Goal: Task Accomplishment & Management: Use online tool/utility

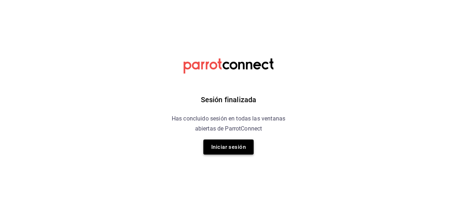
click at [219, 153] on button "Iniciar sesión" at bounding box center [228, 147] width 50 height 15
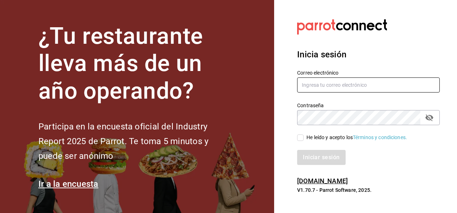
type input "alejandro.salazar@grupocosteno.com"
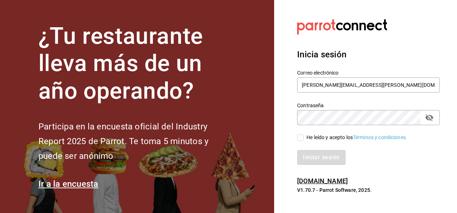
click at [301, 137] on input "He leído y acepto los Términos y condiciones." at bounding box center [300, 138] width 6 height 6
checkbox input "true"
click at [314, 159] on button "Iniciar sesión" at bounding box center [321, 157] width 49 height 15
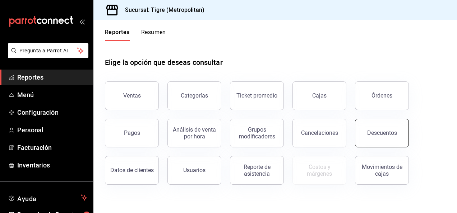
click at [374, 132] on div "Descuentos" at bounding box center [382, 133] width 30 height 7
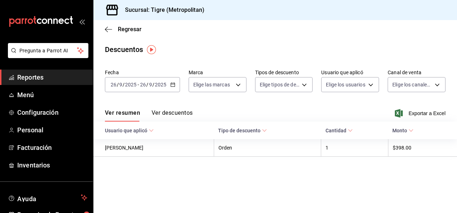
click at [174, 83] on icon "button" at bounding box center [172, 84] width 5 height 5
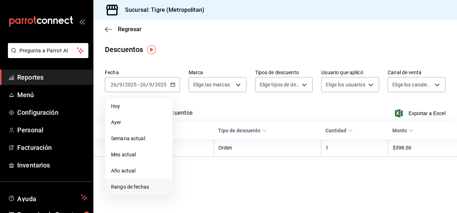
click at [139, 190] on span "Rango de fechas" at bounding box center [139, 188] width 56 height 8
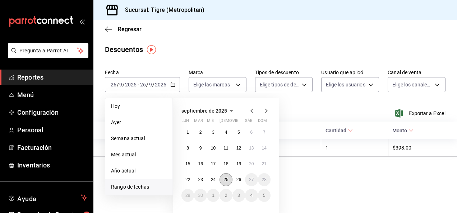
click at [230, 185] on button "25" at bounding box center [225, 180] width 13 height 13
click at [239, 177] on button "26" at bounding box center [238, 180] width 13 height 13
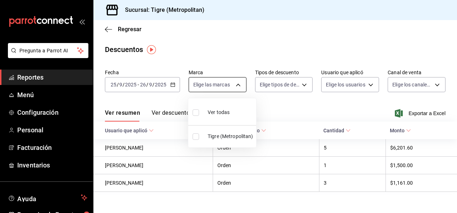
click at [235, 83] on body "Pregunta a Parrot AI Reportes Menú Configuración Personal Facturación Inventari…" at bounding box center [228, 106] width 457 height 213
click at [198, 116] on label at bounding box center [197, 112] width 9 height 10
click at [198, 116] on input "checkbox" at bounding box center [196, 113] width 6 height 6
checkbox input "false"
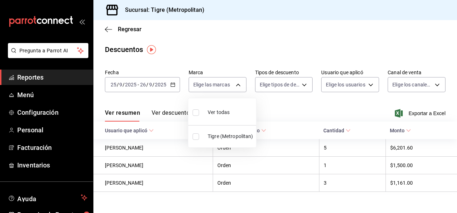
click at [299, 85] on div at bounding box center [228, 106] width 457 height 213
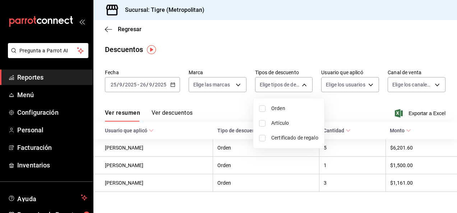
click at [299, 85] on body "Pregunta a Parrot AI Reportes Menú Configuración Personal Facturación Inventari…" at bounding box center [228, 106] width 457 height 213
click at [262, 110] on input "checkbox" at bounding box center [262, 109] width 6 height 6
checkbox input "true"
type input "ORDER"
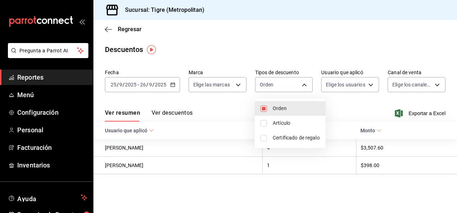
click at [262, 121] on input "checkbox" at bounding box center [263, 123] width 6 height 6
checkbox input "true"
type input "ORDER,ORDER_ITEM"
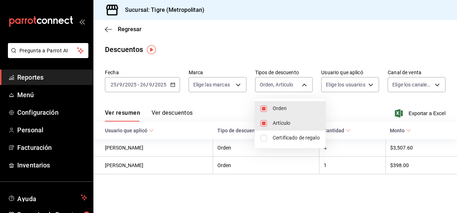
click at [266, 136] on input "checkbox" at bounding box center [263, 138] width 6 height 6
checkbox input "true"
type input "ORDER,ORDER_ITEM,CARD_REWARD"
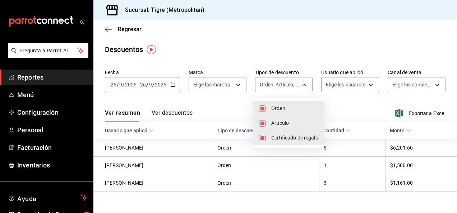
click at [234, 80] on div at bounding box center [228, 106] width 457 height 213
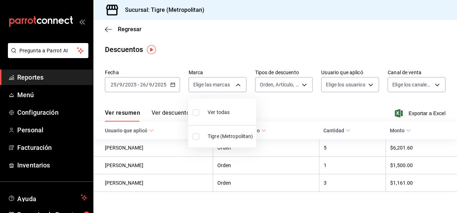
click at [234, 80] on body "Pregunta a Parrot AI Reportes Menú Configuración Personal Facturación Inventari…" at bounding box center [228, 106] width 457 height 213
click at [196, 113] on input "checkbox" at bounding box center [196, 113] width 6 height 6
checkbox input "true"
type input "d2a20516-989b-40fe-838d-c8b0b31ef0ff"
checkbox input "true"
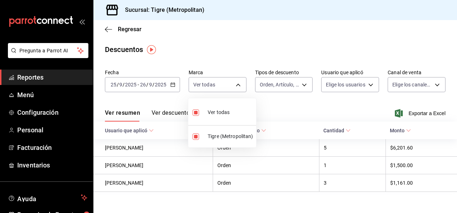
click at [361, 85] on div at bounding box center [228, 106] width 457 height 213
click at [361, 85] on body "Pregunta a Parrot AI Reportes Menú Configuración Personal Facturación Inventari…" at bounding box center [228, 106] width 457 height 213
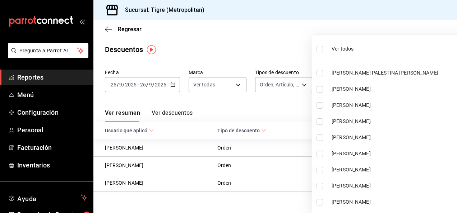
click at [320, 49] on input "checkbox" at bounding box center [319, 49] width 6 height 6
checkbox input "true"
click at [320, 49] on ul "Ver todos [PERSON_NAME] PALESTINA [PERSON_NAME] [PERSON_NAME] [PERSON_NAME] [PE…" at bounding box center [394, 125] width 165 height 180
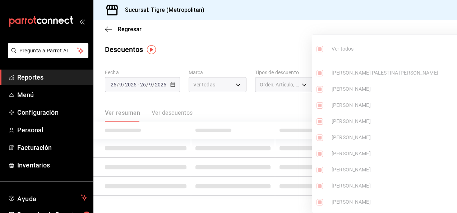
type input "d67c6d1e-22ea-4eae-8a9b-f3075bdc376d,5ad66410-1f18-43f4-84d7-4f088e7acea3,7acce…"
checkbox input "true"
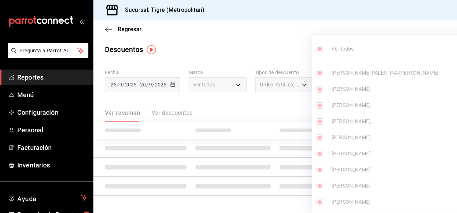
checkbox input "true"
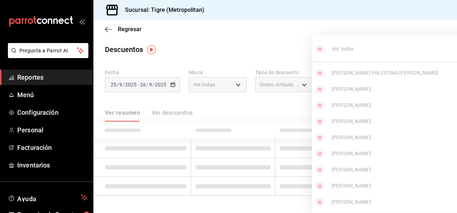
checkbox input "true"
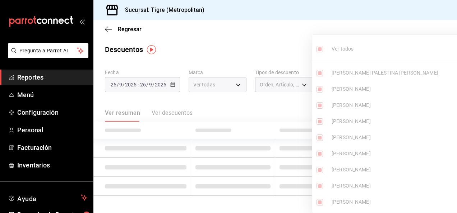
checkbox input "true"
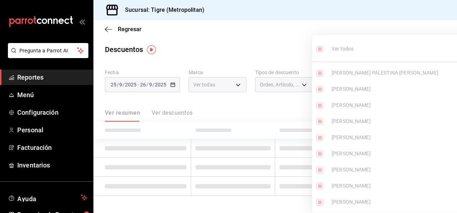
checkbox input "true"
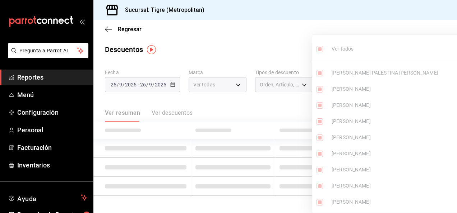
checkbox input "true"
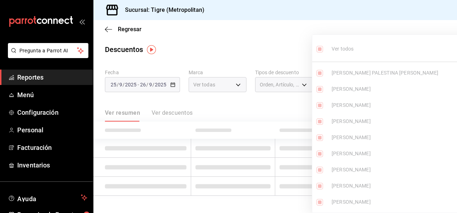
checkbox input "true"
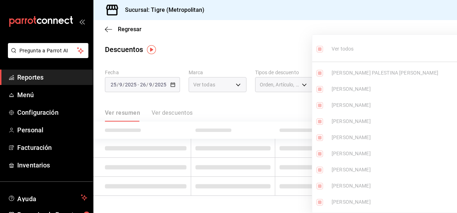
checkbox input "true"
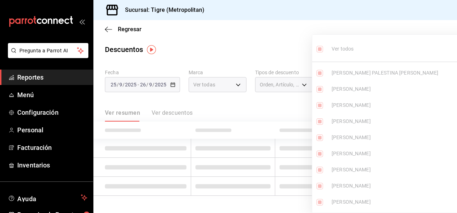
checkbox input "true"
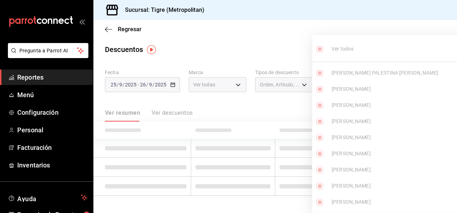
checkbox input "true"
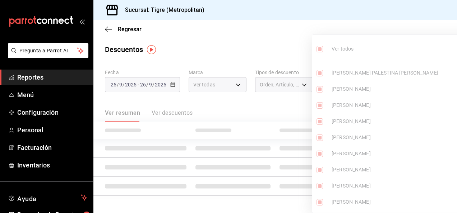
checkbox input "true"
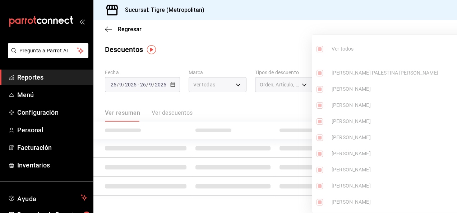
checkbox input "true"
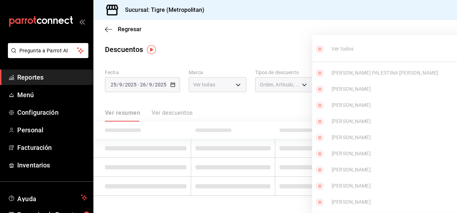
checkbox input "true"
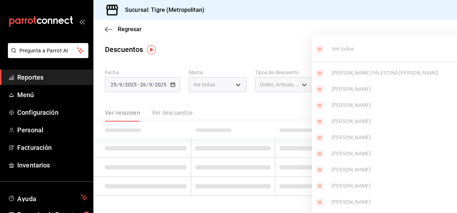
checkbox input "true"
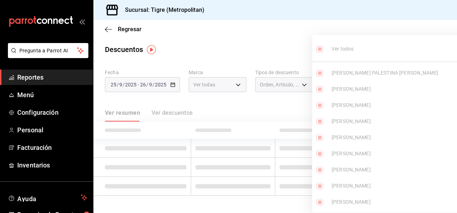
checkbox input "true"
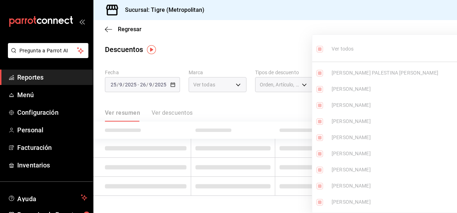
checkbox input "true"
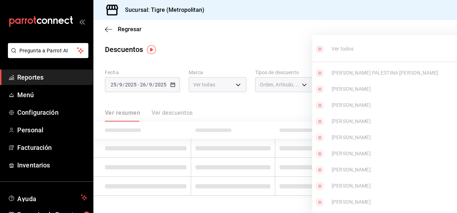
checkbox input "true"
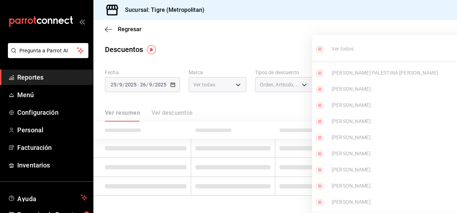
checkbox input "true"
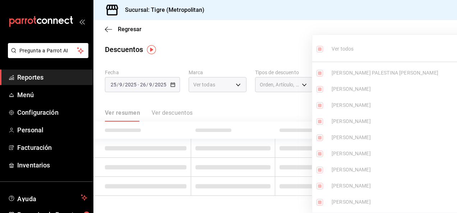
checkbox input "true"
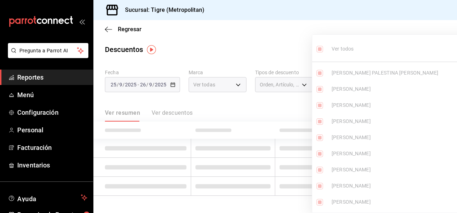
checkbox input "true"
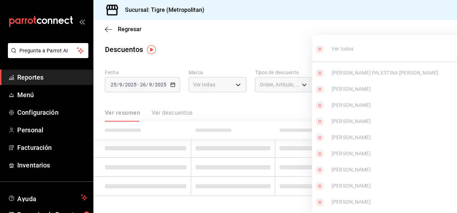
checkbox input "true"
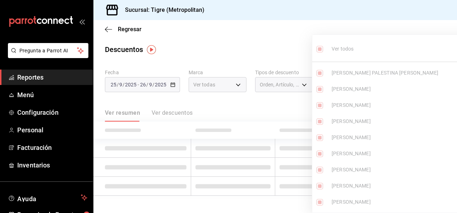
checkbox input "true"
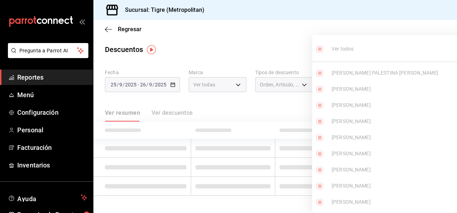
checkbox input "true"
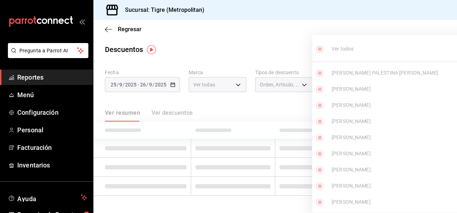
checkbox input "true"
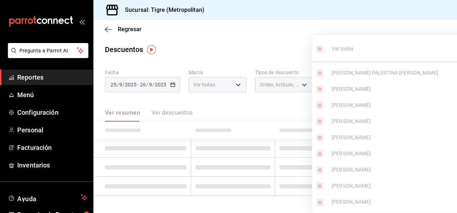
checkbox input "true"
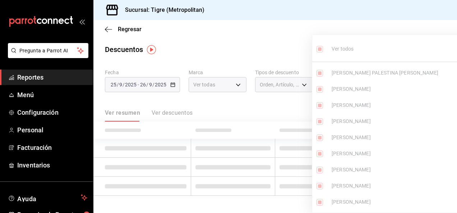
checkbox input "true"
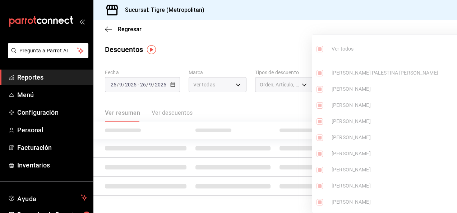
checkbox input "true"
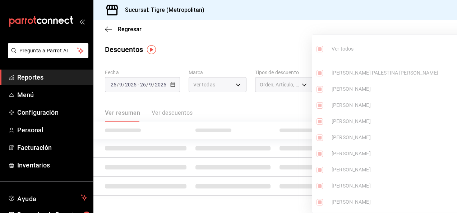
checkbox input "true"
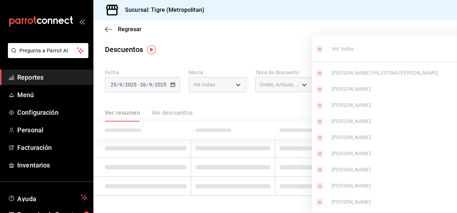
checkbox input "true"
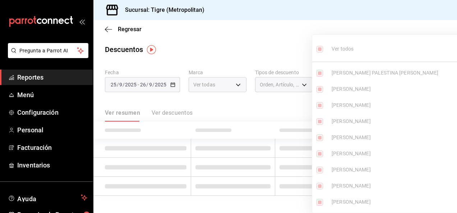
checkbox input "true"
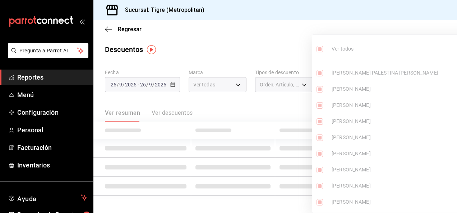
checkbox input "true"
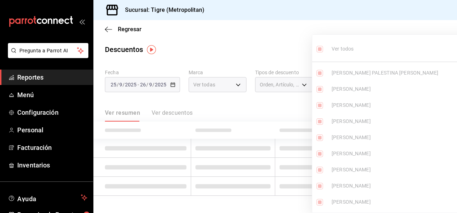
checkbox input "true"
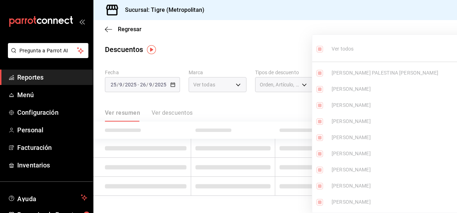
checkbox input "true"
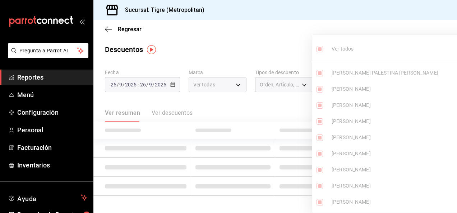
checkbox input "true"
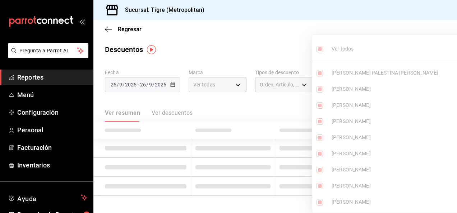
checkbox input "true"
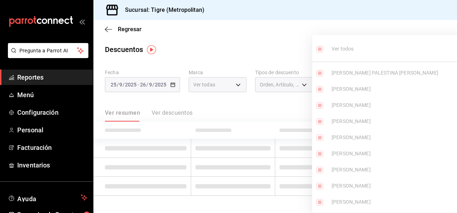
checkbox input "true"
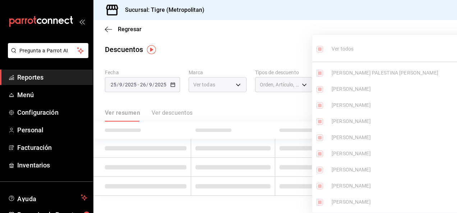
checkbox input "true"
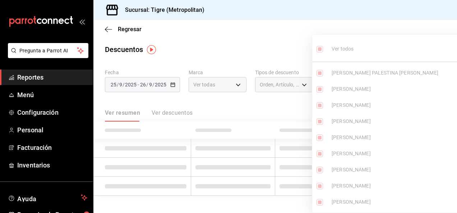
checkbox input "true"
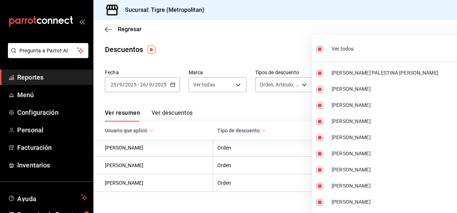
click at [294, 53] on div at bounding box center [228, 106] width 457 height 213
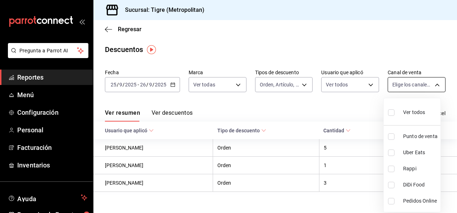
click at [433, 85] on body "Pregunta a Parrot AI Reportes Menú Configuración Personal Facturación Inventari…" at bounding box center [228, 106] width 457 height 213
click at [392, 112] on input "checkbox" at bounding box center [391, 113] width 6 height 6
click at [357, 101] on div at bounding box center [228, 106] width 457 height 213
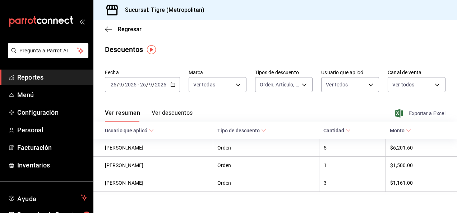
click at [399, 116] on span "Exportar a Excel" at bounding box center [420, 113] width 49 height 9
click at [40, 80] on span "Reportes" at bounding box center [52, 78] width 70 height 10
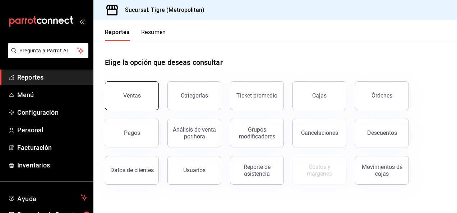
click at [123, 89] on button "Ventas" at bounding box center [132, 96] width 54 height 29
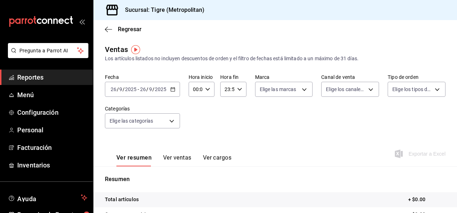
click at [175, 87] on div "[DATE] [DATE] - [DATE] [DATE]" at bounding box center [142, 89] width 75 height 15
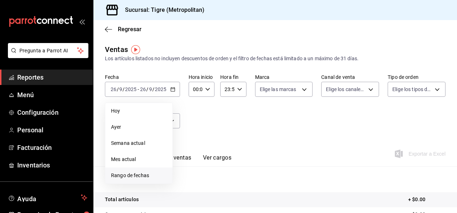
click at [139, 178] on span "Rango de fechas" at bounding box center [139, 176] width 56 height 8
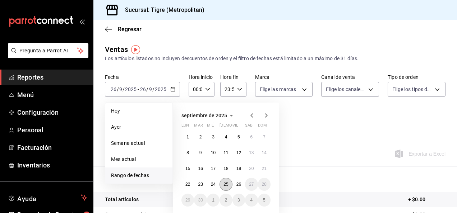
click at [225, 185] on abbr "25" at bounding box center [225, 184] width 5 height 5
click at [235, 185] on button "26" at bounding box center [238, 184] width 13 height 13
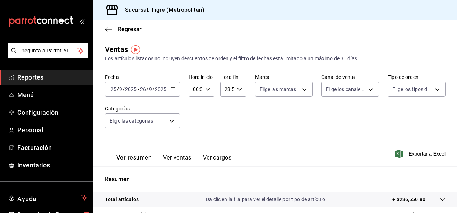
click at [211, 88] on div "00:00 Hora inicio" at bounding box center [202, 89] width 26 height 15
click at [194, 139] on span "02" at bounding box center [194, 142] width 1 height 6
click at [193, 139] on button "05" at bounding box center [194, 136] width 10 height 14
click at [241, 88] on div at bounding box center [228, 106] width 457 height 213
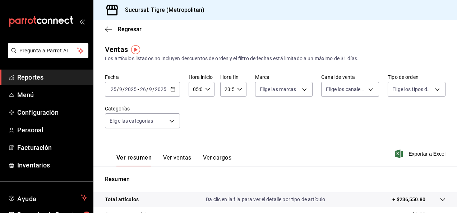
click at [241, 88] on div "23:59 Hora fin" at bounding box center [233, 89] width 26 height 15
click at [225, 114] on span "21" at bounding box center [225, 114] width 1 height 6
click at [225, 114] on button "05" at bounding box center [226, 110] width 10 height 14
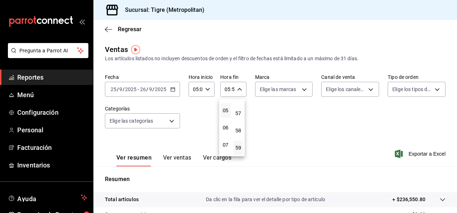
scroll to position [69, 0]
click at [225, 114] on button "04" at bounding box center [226, 108] width 10 height 14
click at [221, 107] on button "04" at bounding box center [226, 108] width 10 height 14
click at [298, 91] on div at bounding box center [228, 106] width 457 height 213
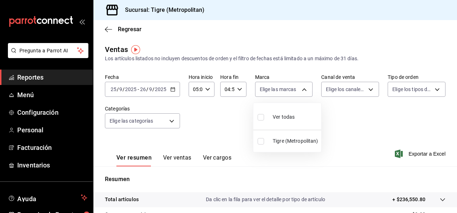
click at [298, 91] on body "Pregunta a Parrot AI Reportes Menú Configuración Personal Facturación Inventari…" at bounding box center [228, 106] width 457 height 213
click at [260, 113] on label at bounding box center [262, 117] width 9 height 10
click at [260, 114] on input "checkbox" at bounding box center [261, 117] width 6 height 6
click at [260, 116] on input "checkbox" at bounding box center [261, 117] width 6 height 6
click at [371, 93] on div at bounding box center [228, 106] width 457 height 213
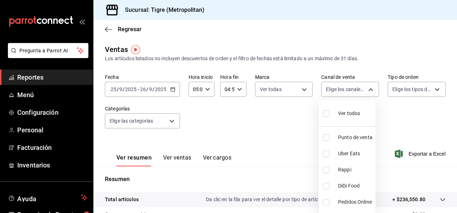
click at [371, 93] on body "Pregunta a Parrot AI Reportes Menú Configuración Personal Facturación Inventari…" at bounding box center [228, 106] width 457 height 213
click at [327, 111] on input "checkbox" at bounding box center [326, 114] width 6 height 6
click at [431, 89] on div at bounding box center [228, 106] width 457 height 213
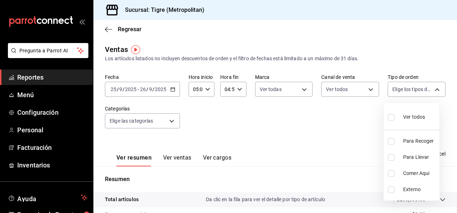
click at [431, 89] on body "Pregunta a Parrot AI Reportes Menú Configuración Personal Facturación Inventari…" at bounding box center [228, 106] width 457 height 213
click at [392, 115] on input "checkbox" at bounding box center [391, 117] width 6 height 6
click at [170, 125] on div at bounding box center [228, 106] width 457 height 213
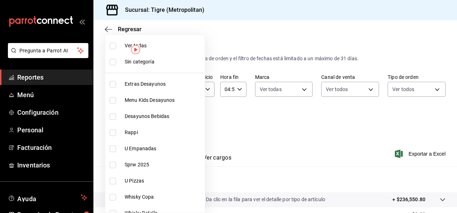
click at [170, 125] on body "Pregunta a Parrot AI Reportes Menú Configuración Personal Facturación Inventari…" at bounding box center [228, 106] width 457 height 213
click at [114, 44] on input "checkbox" at bounding box center [113, 46] width 6 height 6
click at [111, 60] on input "checkbox" at bounding box center [113, 62] width 6 height 6
click at [226, 133] on div at bounding box center [228, 106] width 457 height 213
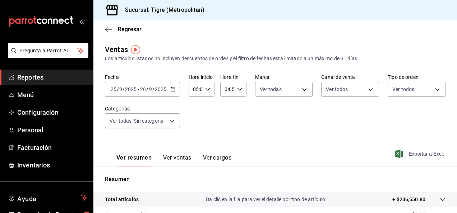
click at [412, 154] on span "Exportar a Excel" at bounding box center [420, 154] width 49 height 9
